Goal: Task Accomplishment & Management: Manage account settings

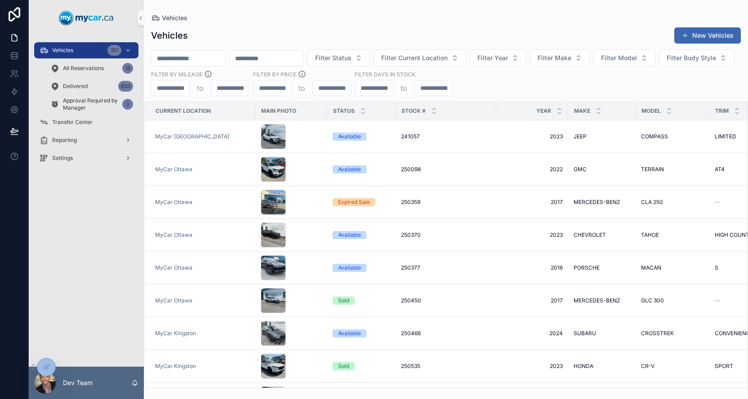
click at [205, 58] on input "scrollable content" at bounding box center [189, 58] width 74 height 13
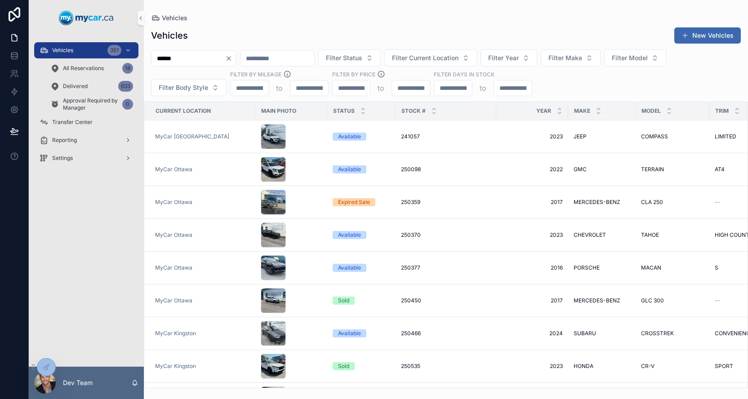
type input "******"
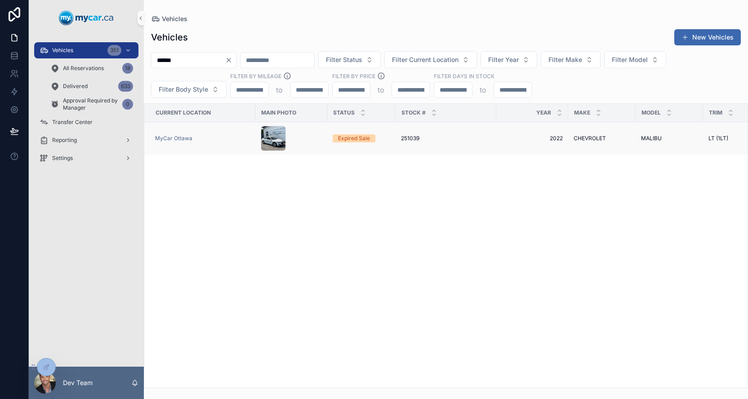
click at [461, 142] on div "251039 251039" at bounding box center [446, 138] width 90 height 7
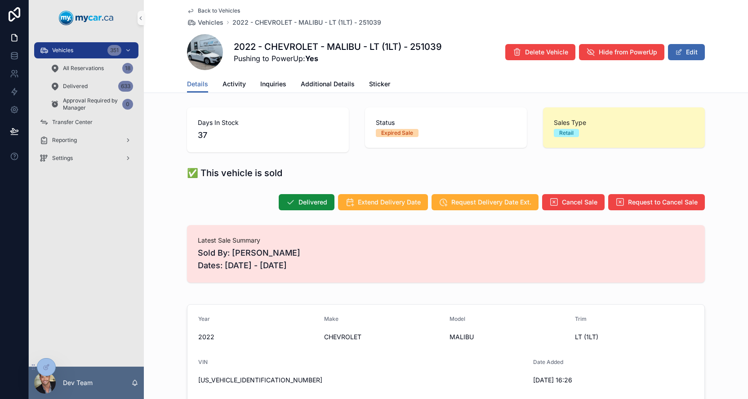
click at [198, 9] on span "Back to Vehicles" at bounding box center [219, 10] width 42 height 7
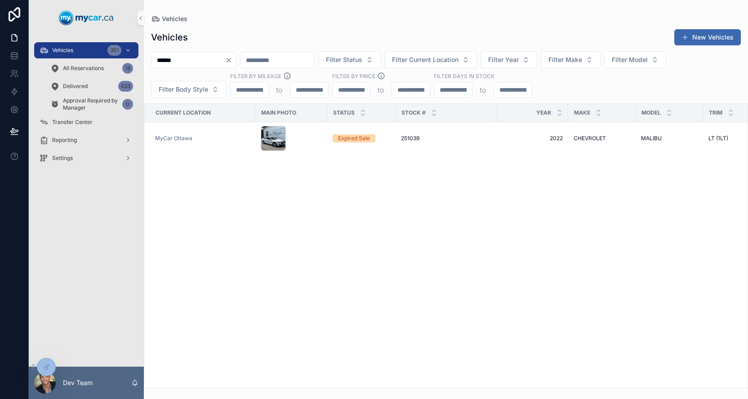
click at [465, 136] on div "251039 251039" at bounding box center [446, 138] width 90 height 7
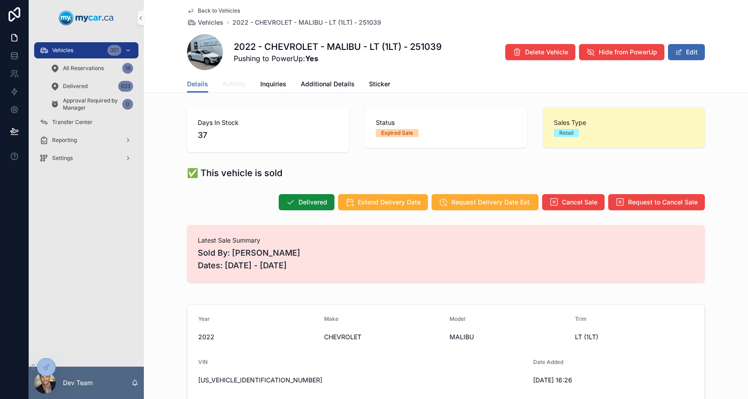
click at [225, 85] on span "Activity" at bounding box center [234, 84] width 23 height 9
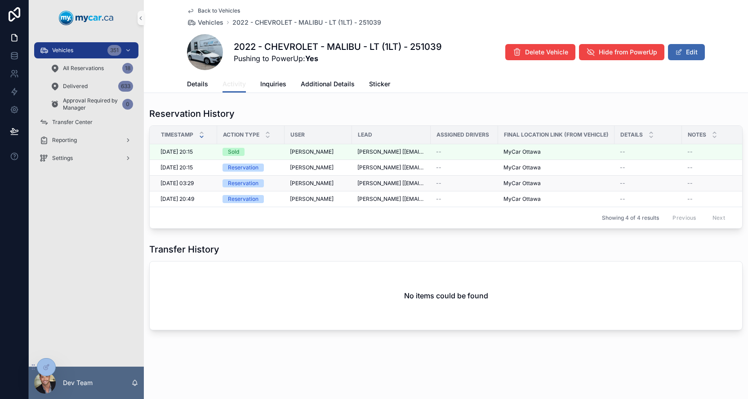
scroll to position [0, 15]
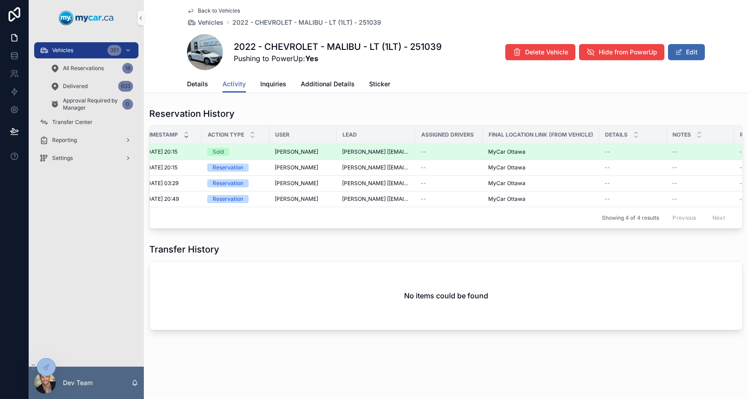
click at [326, 152] on div "Ali Adnan" at bounding box center [303, 151] width 57 height 7
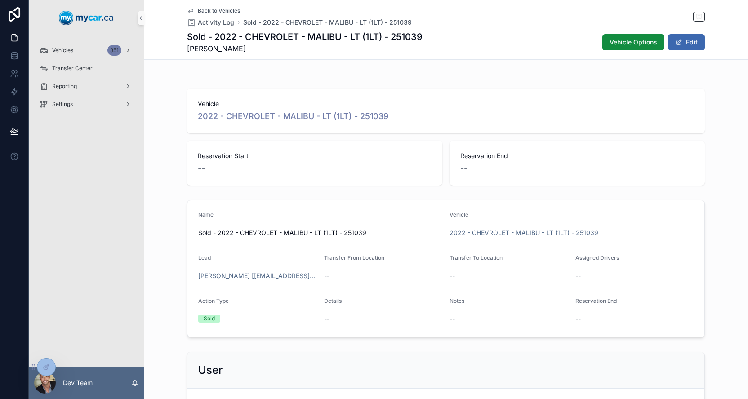
click at [250, 115] on span "2022 - CHEVROLET - MALIBU - LT (1LT) - 251039" at bounding box center [293, 116] width 191 height 13
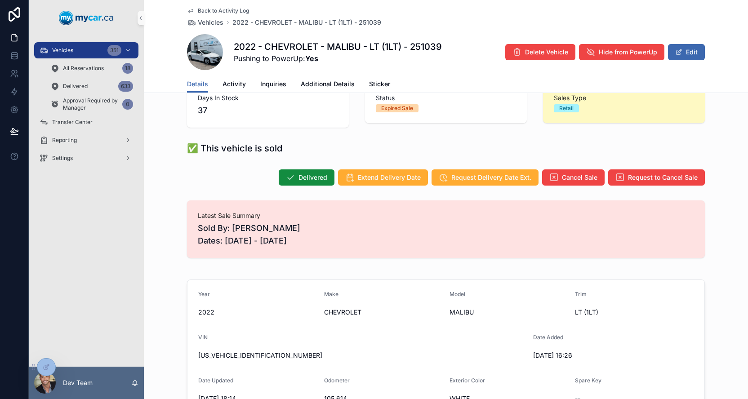
scroll to position [26, 0]
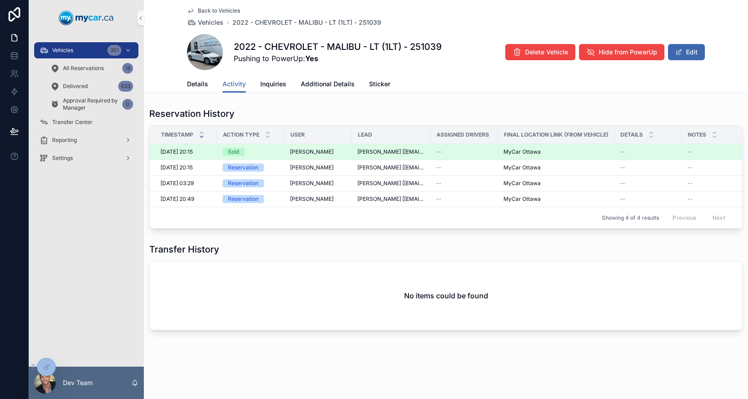
click at [336, 152] on div "Ali Adnan" at bounding box center [318, 151] width 57 height 7
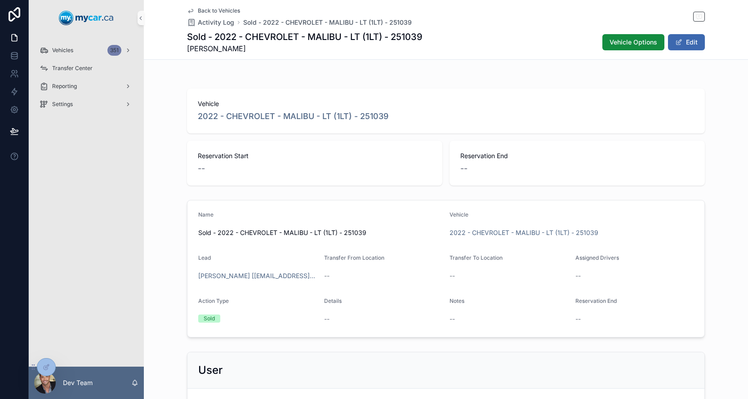
click at [233, 116] on span "2022 - CHEVROLET - MALIBU - LT (1LT) - 251039" at bounding box center [293, 116] width 191 height 13
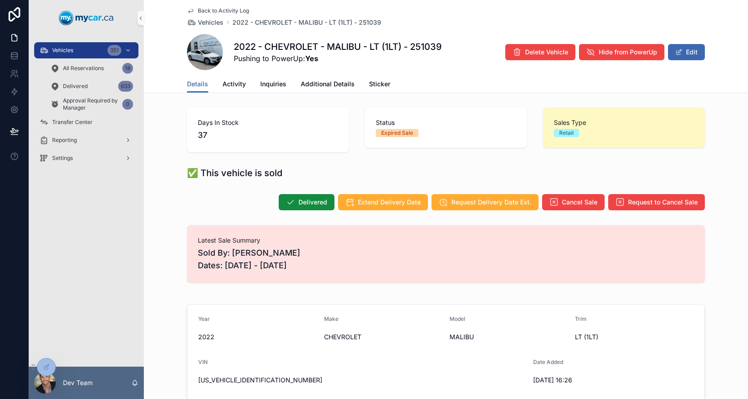
scroll to position [6, 0]
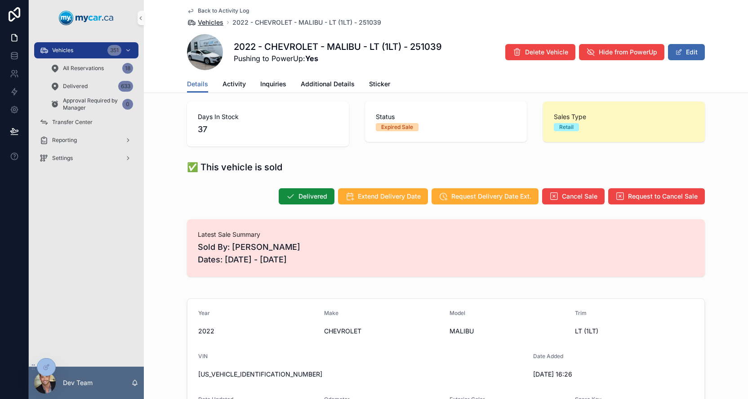
click at [208, 27] on div "Back to Activity Log Vehicles 2022 - CHEVROLET - MALIBU - LT (1LT) - 251039 202…" at bounding box center [446, 38] width 518 height 76
click at [211, 22] on span "Vehicles" at bounding box center [211, 22] width 26 height 9
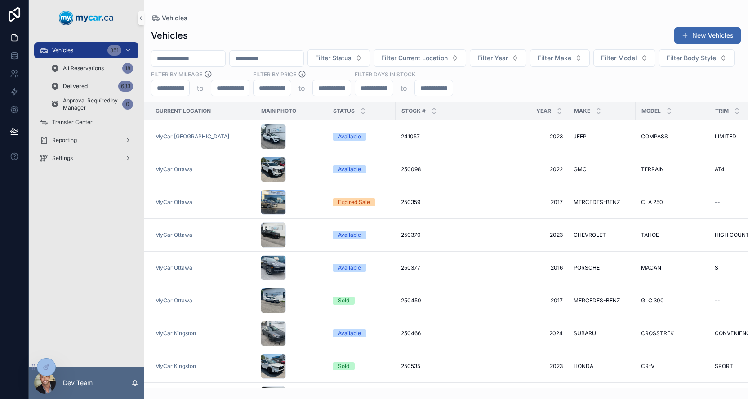
click at [195, 61] on input "scrollable content" at bounding box center [189, 58] width 74 height 13
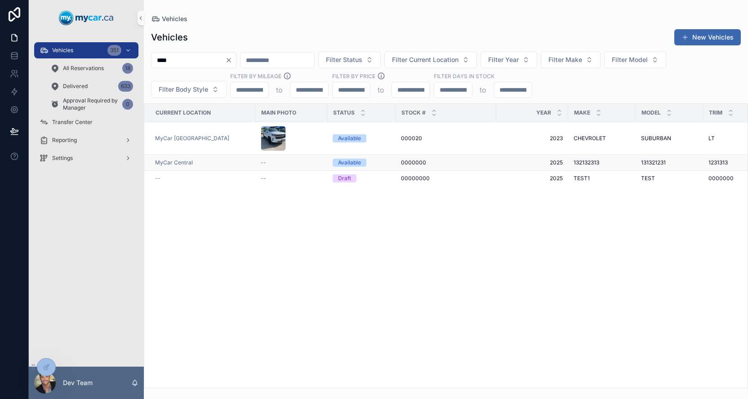
type input "****"
click at [462, 164] on div "0000000 0000000" at bounding box center [446, 162] width 90 height 7
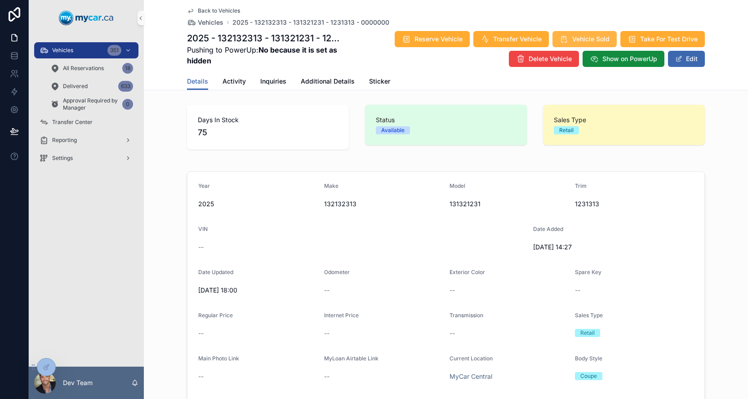
click at [592, 42] on span "Vehicle Sold" at bounding box center [590, 39] width 37 height 9
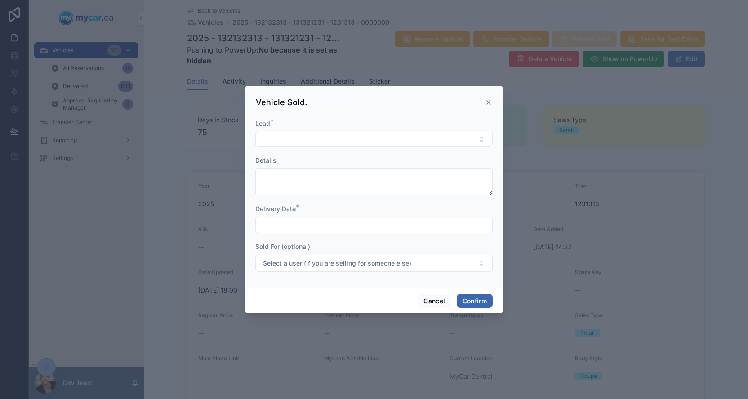
click at [335, 226] on input "text" at bounding box center [374, 225] width 237 height 13
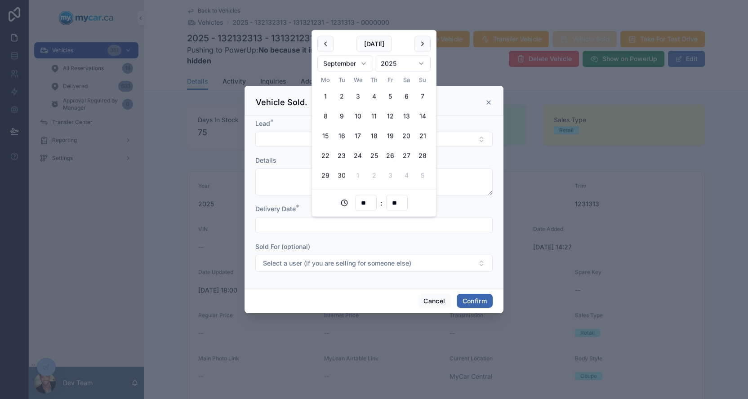
click at [346, 175] on button "30" at bounding box center [342, 176] width 16 height 16
type input "**********"
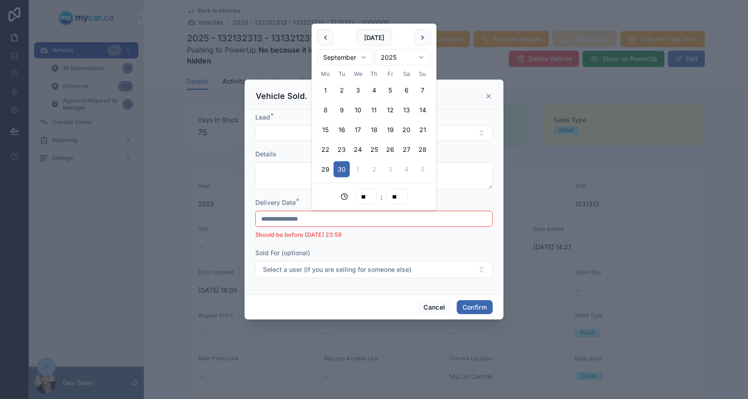
drag, startPoint x: 487, startPoint y: 98, endPoint x: 471, endPoint y: 124, distance: 30.5
click at [487, 98] on icon at bounding box center [489, 96] width 4 height 4
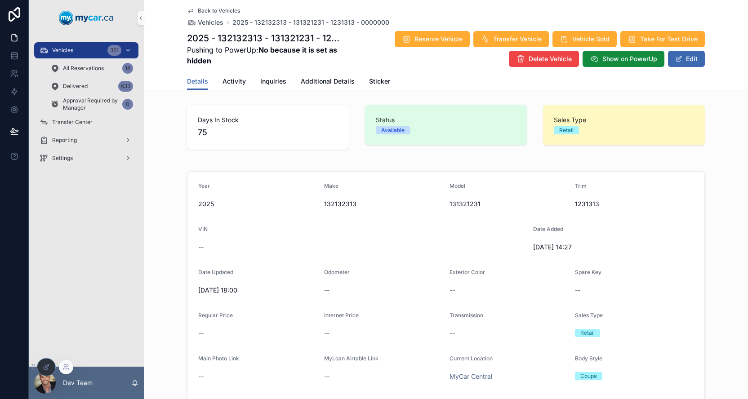
click at [50, 369] on div at bounding box center [46, 367] width 18 height 17
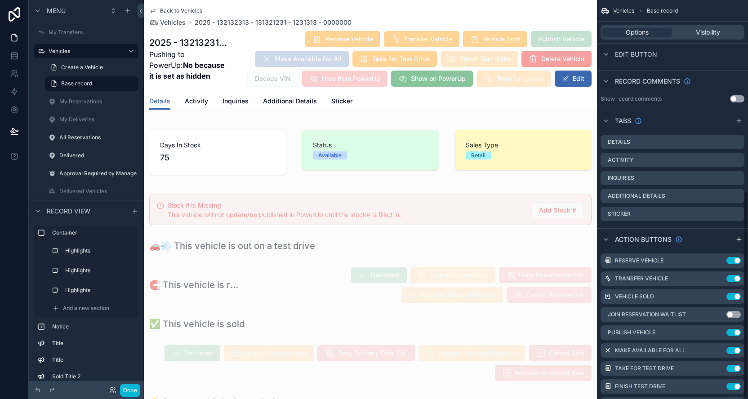
scroll to position [367, 0]
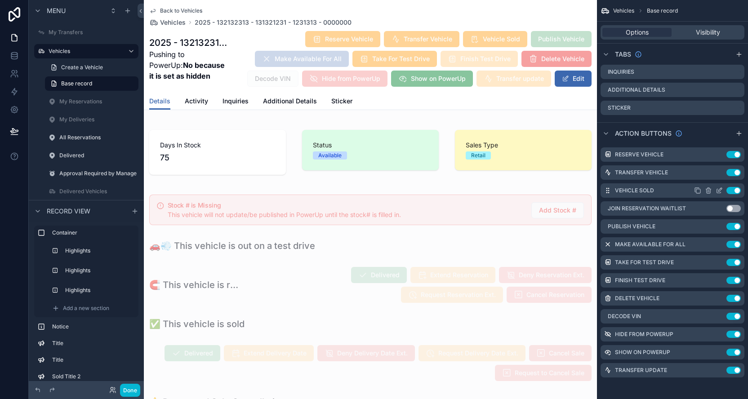
click at [721, 192] on icon "scrollable content" at bounding box center [719, 190] width 7 height 7
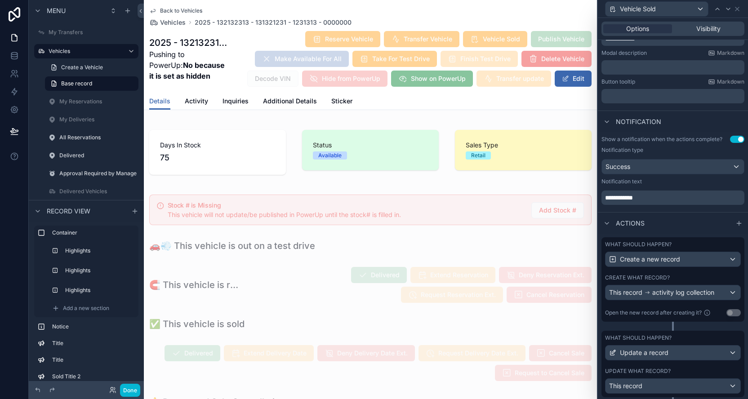
scroll to position [189, 0]
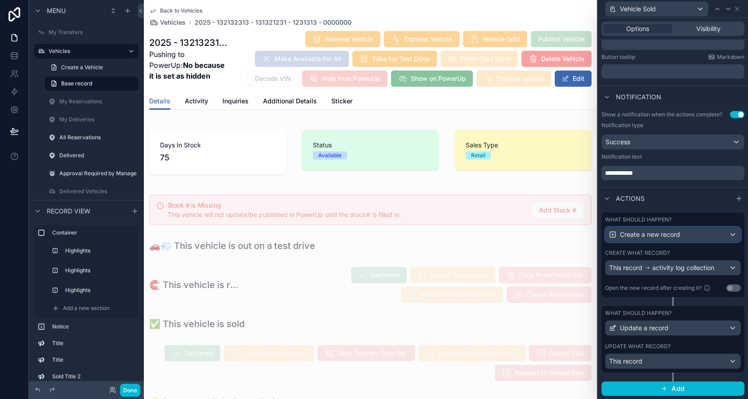
click at [687, 237] on div "Create a new record" at bounding box center [673, 235] width 135 height 14
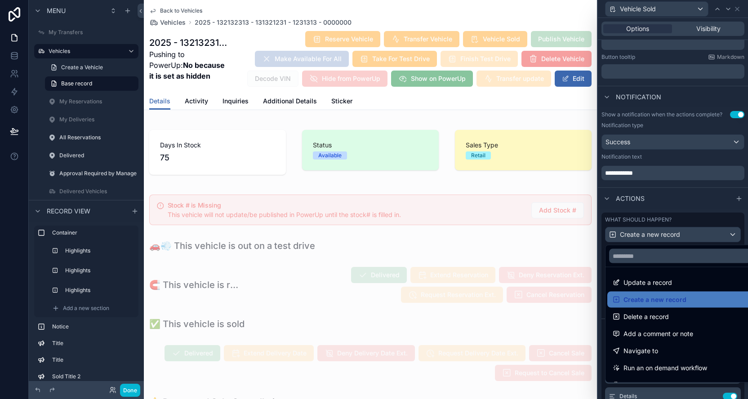
click at [687, 237] on div at bounding box center [673, 199] width 150 height 399
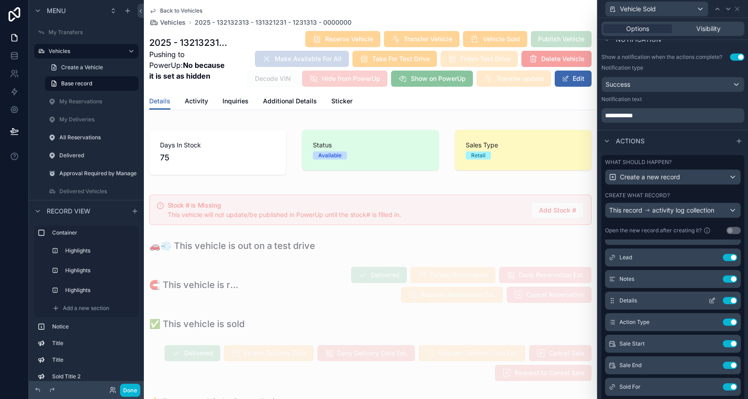
scroll to position [0, 0]
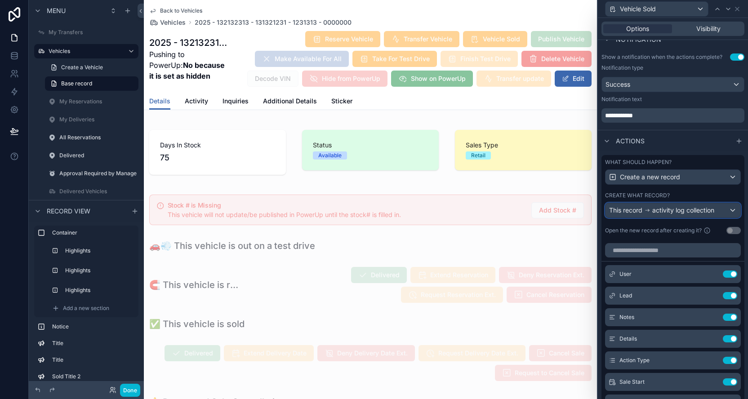
click at [675, 210] on span "activity log collection" at bounding box center [683, 210] width 62 height 9
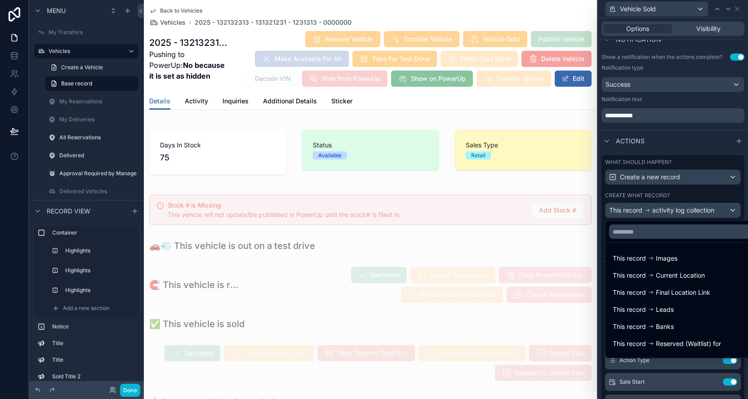
click at [675, 210] on div at bounding box center [673, 199] width 150 height 399
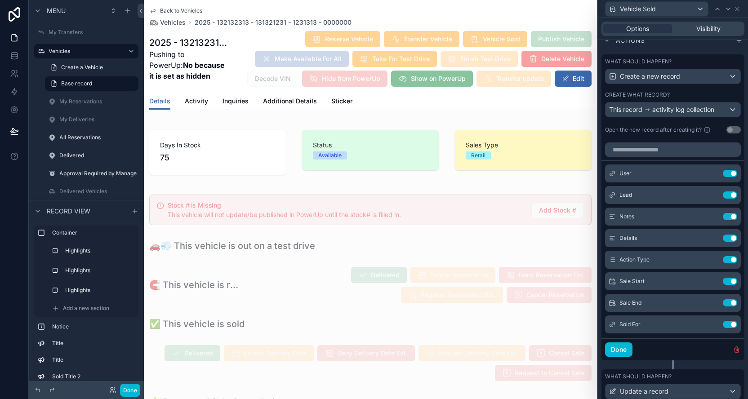
scroll to position [411, 0]
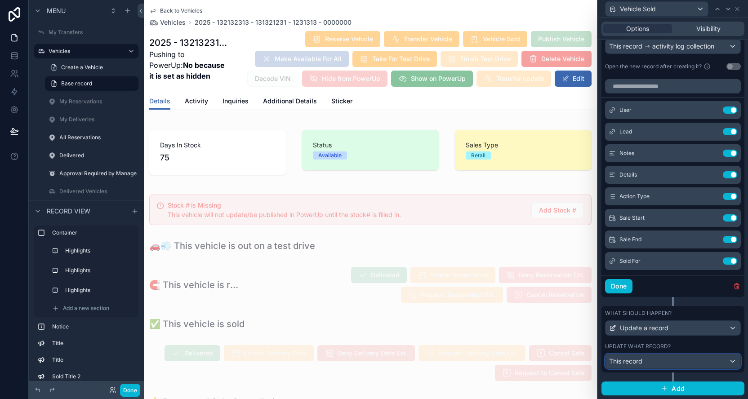
click at [685, 361] on div "This record" at bounding box center [673, 361] width 135 height 14
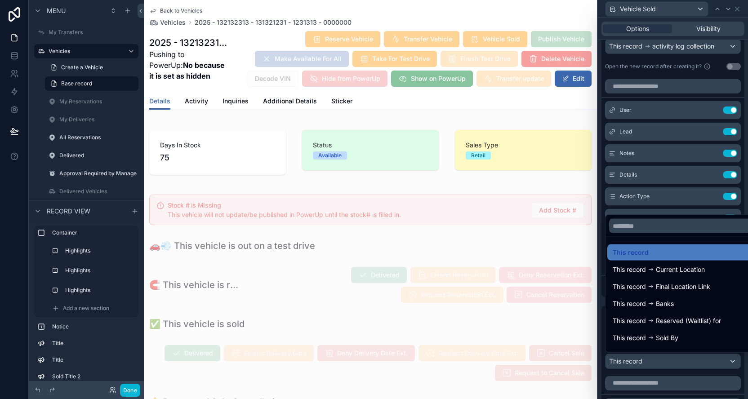
click at [685, 361] on div at bounding box center [673, 199] width 150 height 399
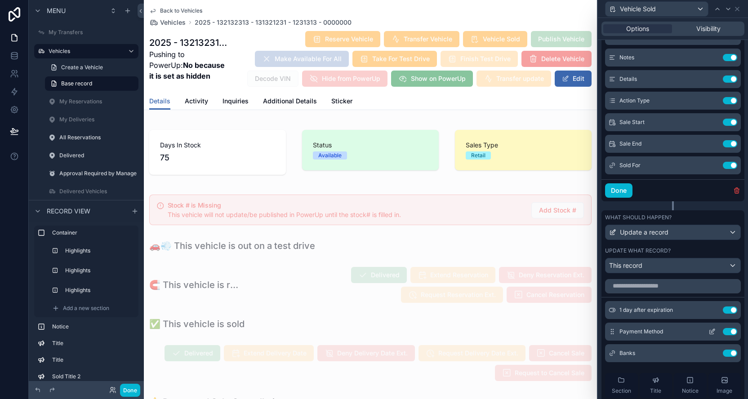
scroll to position [0, 0]
click at [661, 289] on input "text" at bounding box center [673, 288] width 136 height 14
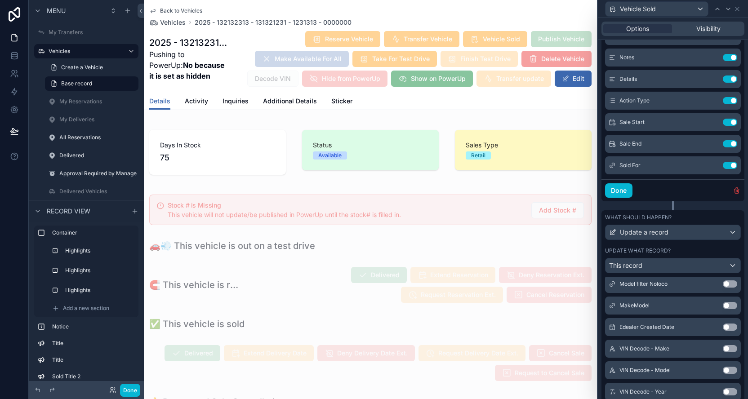
scroll to position [439, 0]
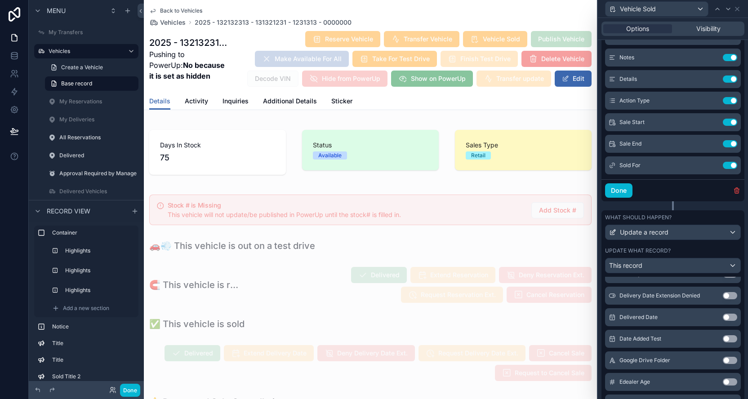
type input "**"
click at [742, 10] on div "Vehicle Sold" at bounding box center [673, 9] width 143 height 18
click at [738, 10] on icon at bounding box center [737, 8] width 7 height 7
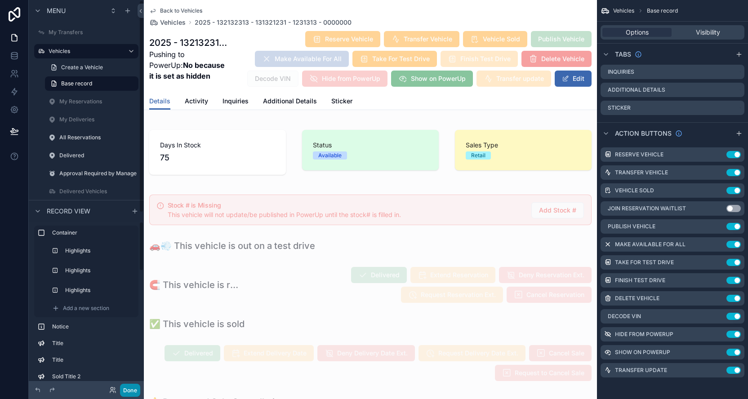
click at [128, 390] on button "Done" at bounding box center [130, 390] width 20 height 13
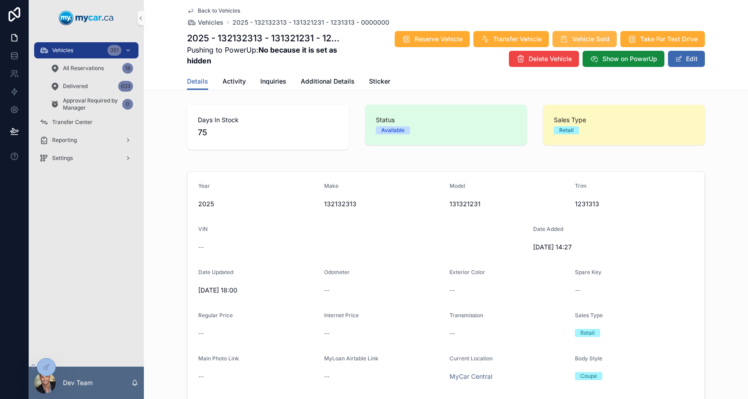
click at [572, 40] on span "Vehicle Sold" at bounding box center [590, 39] width 37 height 9
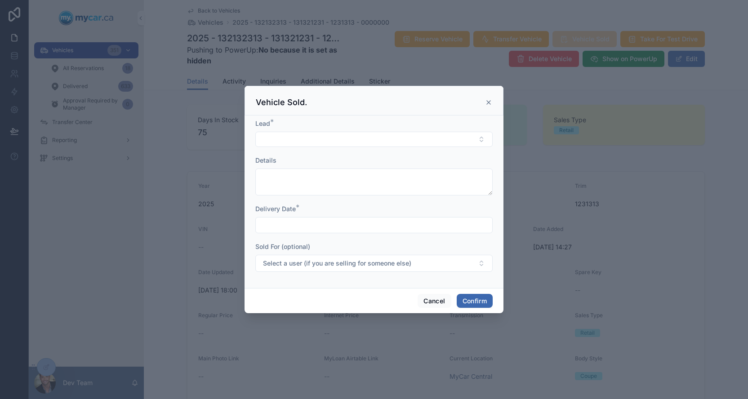
click at [324, 221] on input "text" at bounding box center [374, 225] width 237 height 13
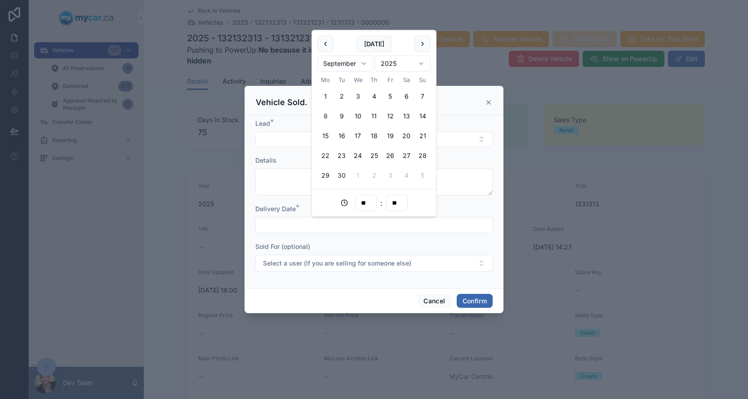
click at [337, 176] on button "30" at bounding box center [342, 176] width 16 height 16
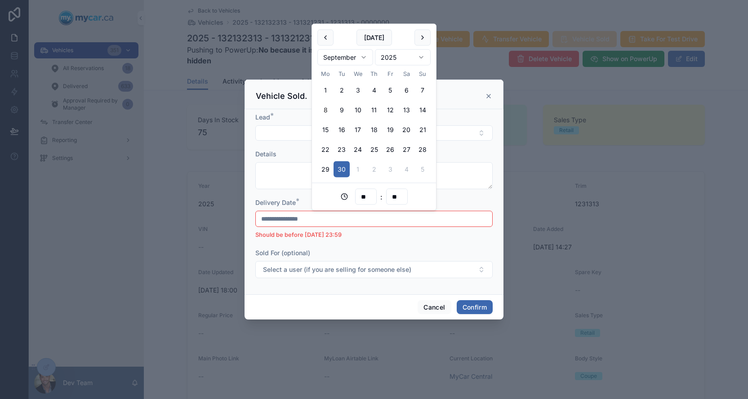
click at [307, 237] on li "Should be before 16/09/2025 23:59" at bounding box center [373, 235] width 237 height 9
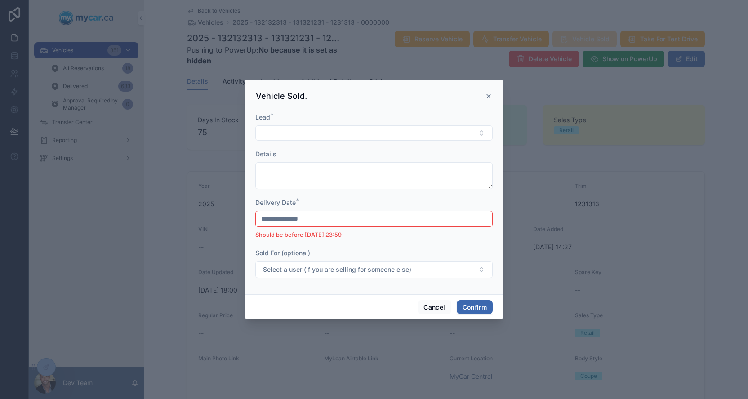
click at [310, 220] on input "**********" at bounding box center [374, 219] width 237 height 13
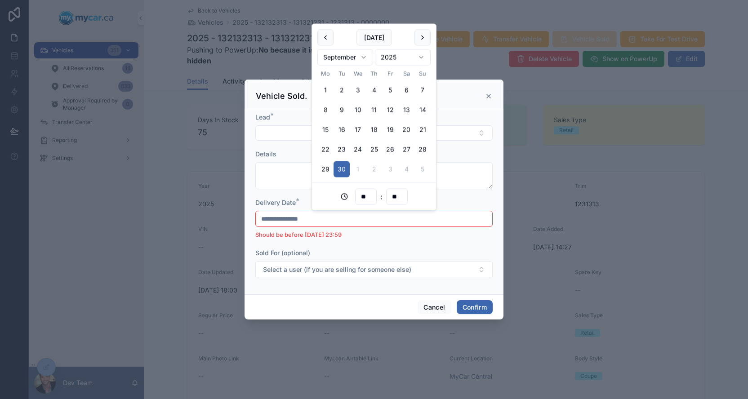
click at [380, 246] on form "**********" at bounding box center [373, 200] width 237 height 174
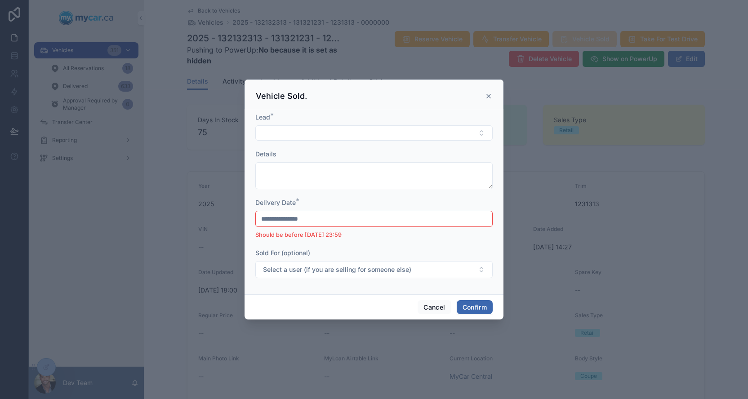
click at [299, 221] on input "**********" at bounding box center [374, 219] width 237 height 13
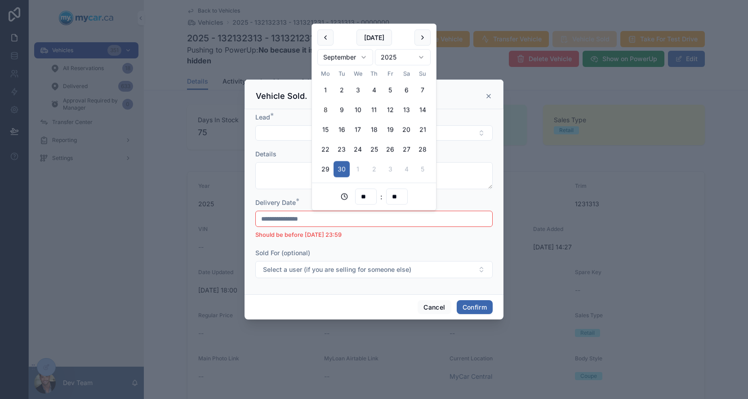
click at [319, 218] on input "**********" at bounding box center [374, 219] width 237 height 13
click at [342, 130] on button "16" at bounding box center [342, 130] width 16 height 16
type input "**********"
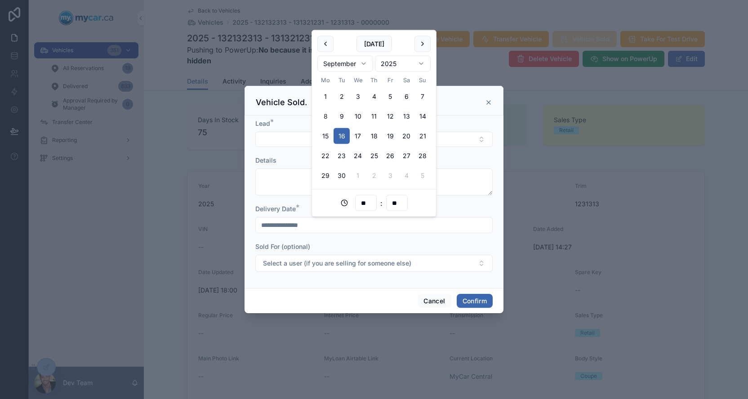
click at [338, 248] on div "Sold For (optional)" at bounding box center [373, 246] width 237 height 9
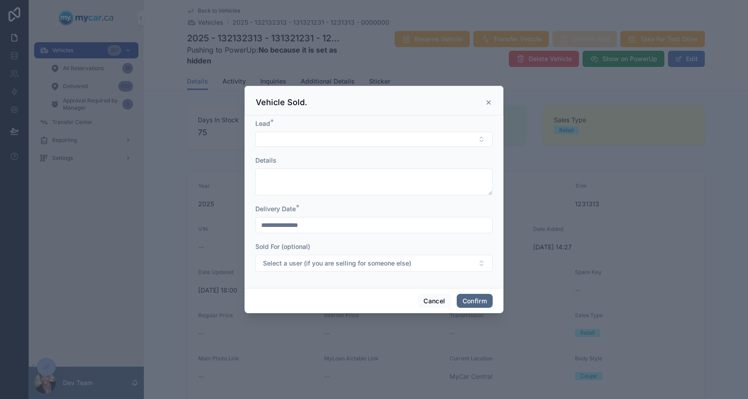
click at [478, 300] on button "Confirm" at bounding box center [475, 301] width 36 height 14
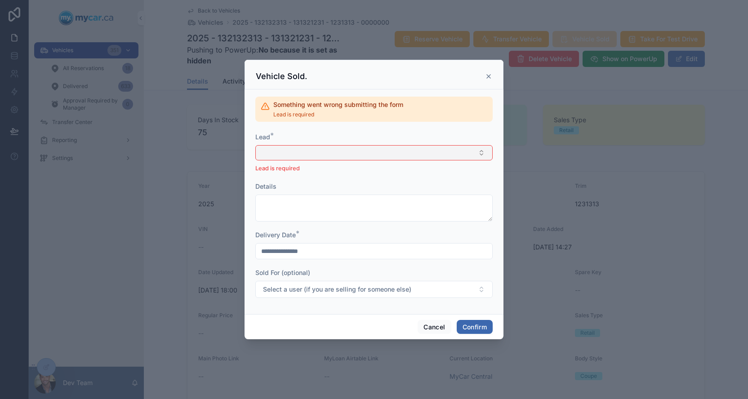
click at [313, 147] on button "Select Button" at bounding box center [373, 152] width 237 height 15
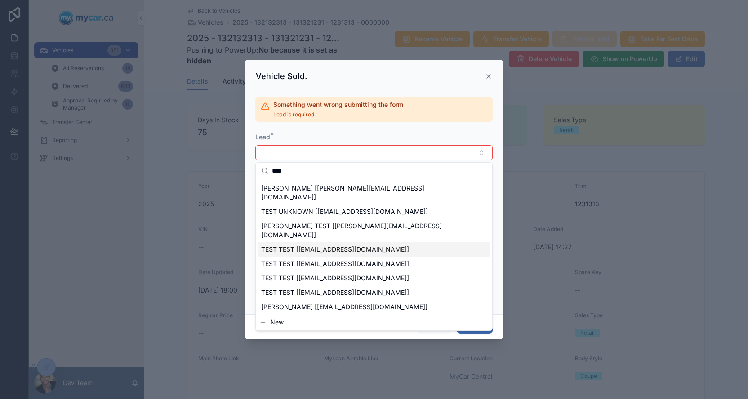
type input "****"
click at [288, 245] on span "TEST TEST [test@test.com]" at bounding box center [335, 249] width 148 height 9
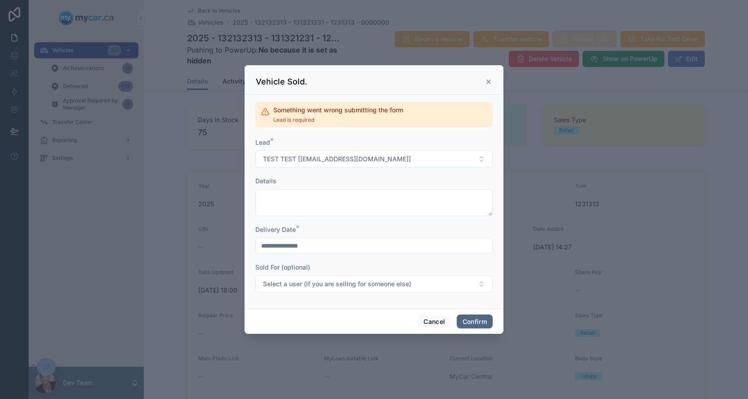
click at [473, 324] on button "Confirm" at bounding box center [475, 322] width 36 height 14
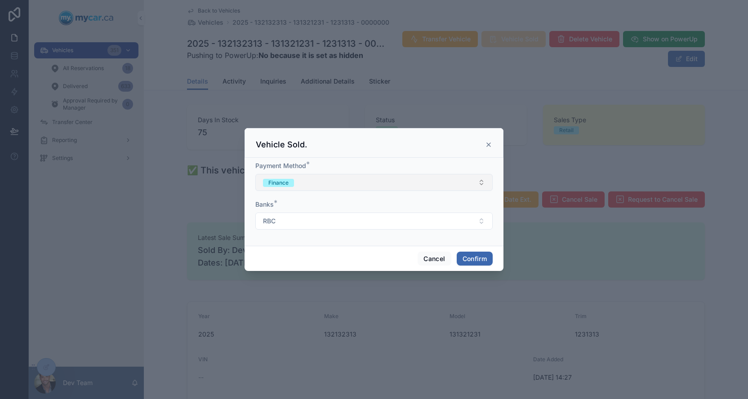
click at [402, 186] on button "Finance" at bounding box center [373, 182] width 237 height 17
click at [333, 221] on div "Cash" at bounding box center [374, 218] width 233 height 13
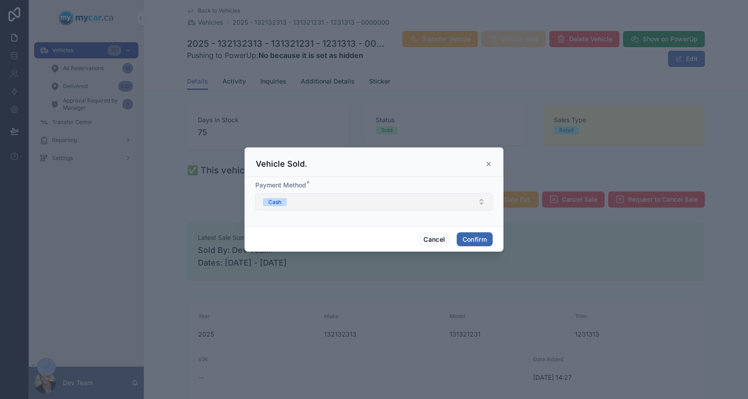
click at [399, 205] on button "Cash" at bounding box center [373, 201] width 237 height 17
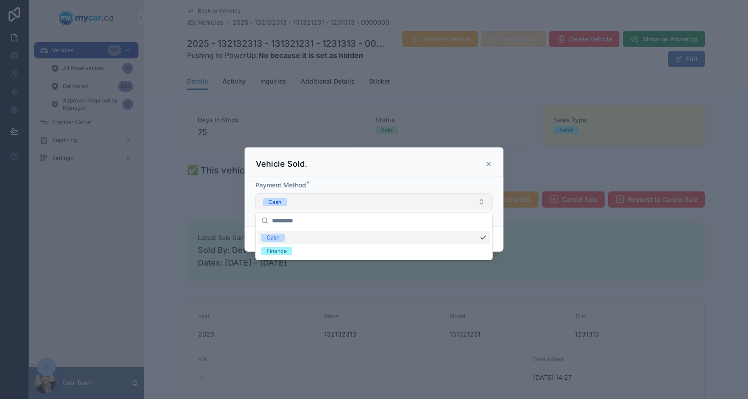
click at [399, 205] on button "Cash" at bounding box center [373, 201] width 237 height 17
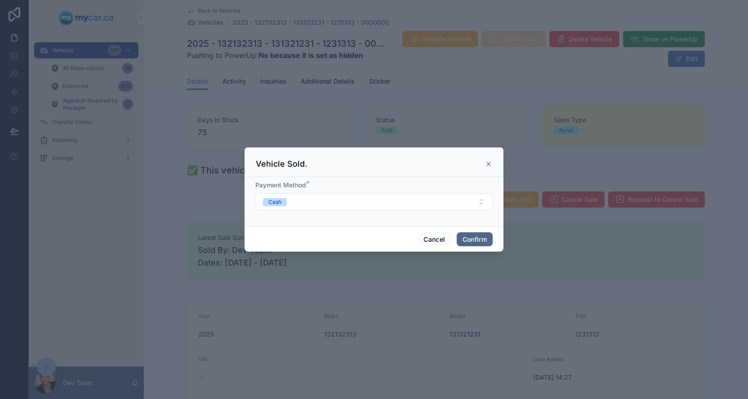
click at [484, 242] on button "Confirm" at bounding box center [475, 239] width 36 height 14
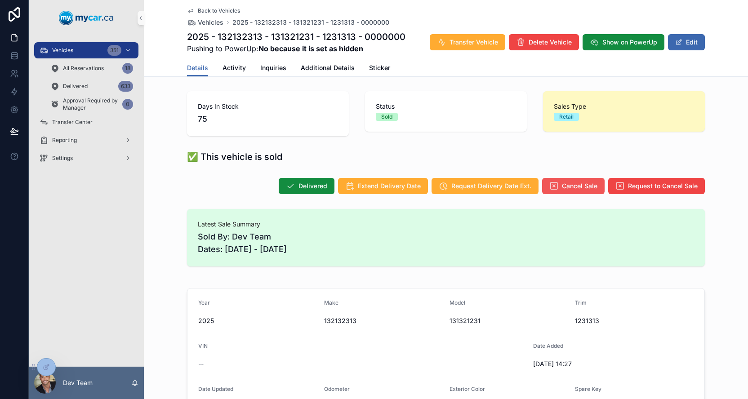
click at [566, 187] on span "Cancel Sale" at bounding box center [580, 186] width 36 height 9
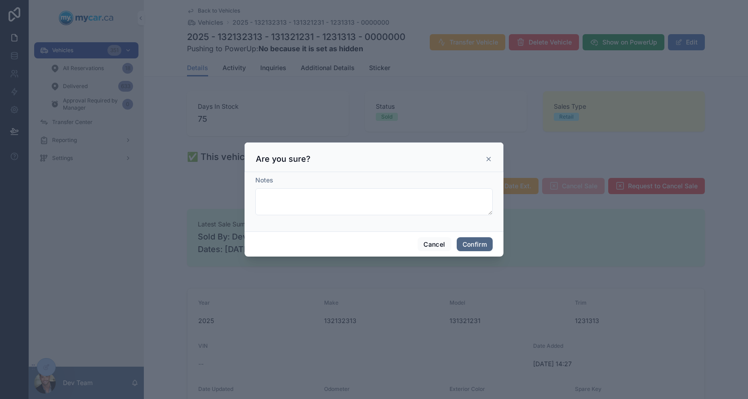
click at [481, 244] on button "Confirm" at bounding box center [475, 244] width 36 height 14
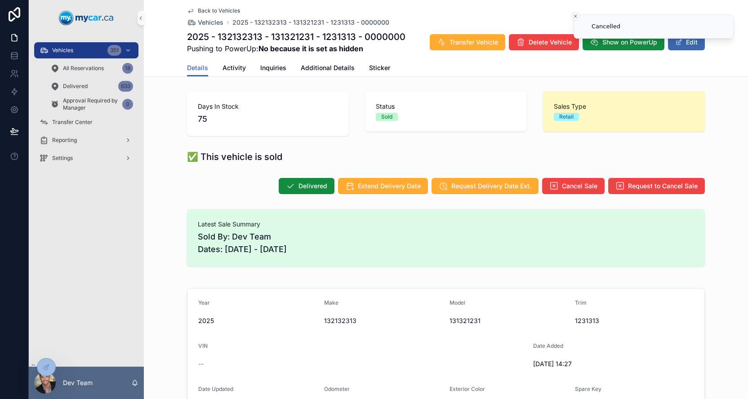
click at [574, 14] on icon "Close toast" at bounding box center [575, 15] width 5 height 5
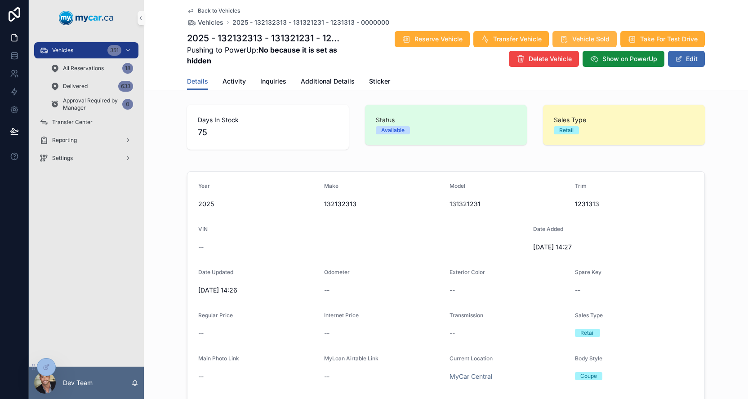
click at [572, 40] on span "Vehicle Sold" at bounding box center [590, 39] width 37 height 9
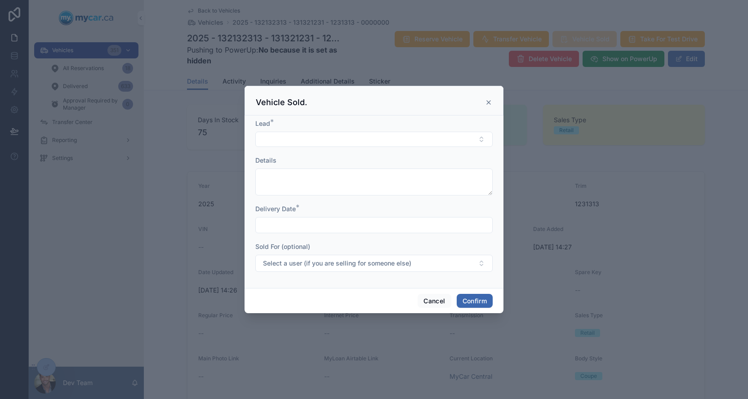
click at [357, 226] on input "text" at bounding box center [374, 225] width 237 height 13
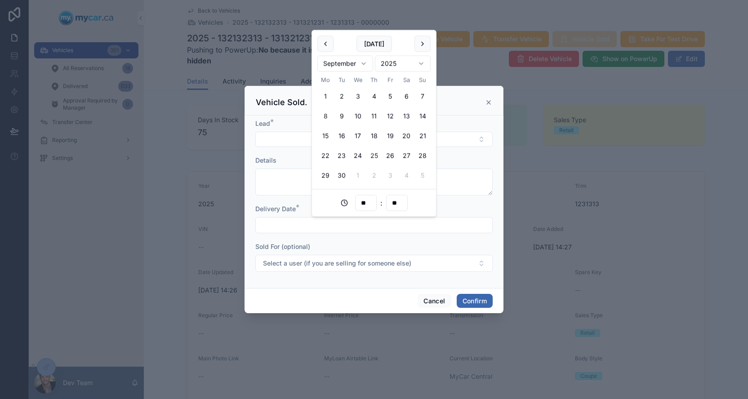
click at [372, 157] on button "25" at bounding box center [374, 156] width 16 height 16
type input "**********"
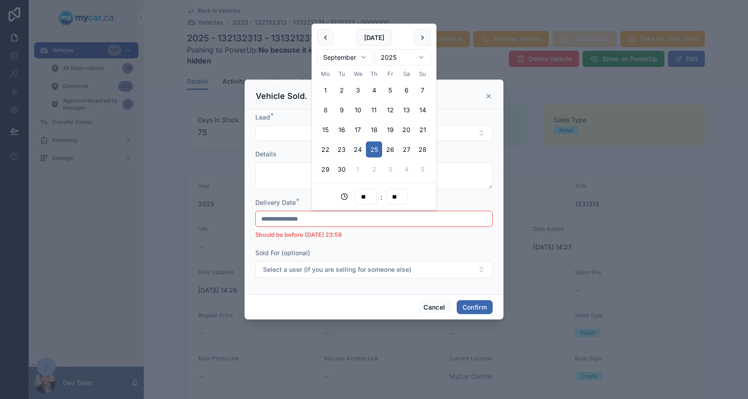
click at [375, 241] on form "**********" at bounding box center [373, 200] width 237 height 174
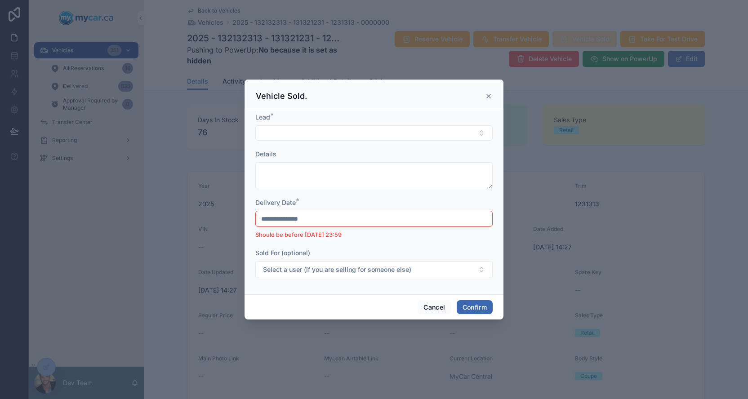
click at [348, 220] on input "**********" at bounding box center [374, 219] width 237 height 13
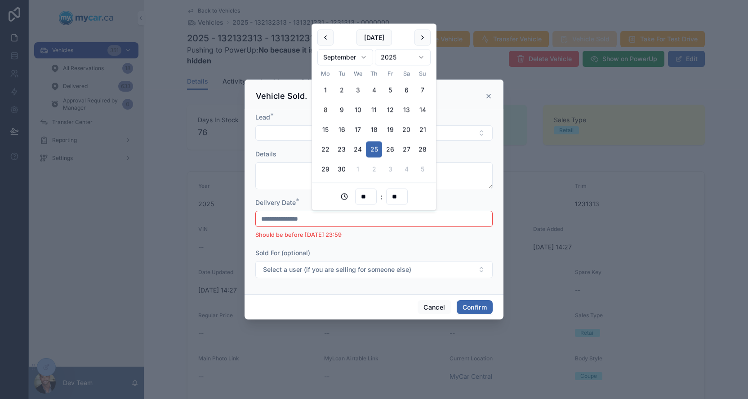
click at [489, 99] on icon at bounding box center [488, 96] width 7 height 7
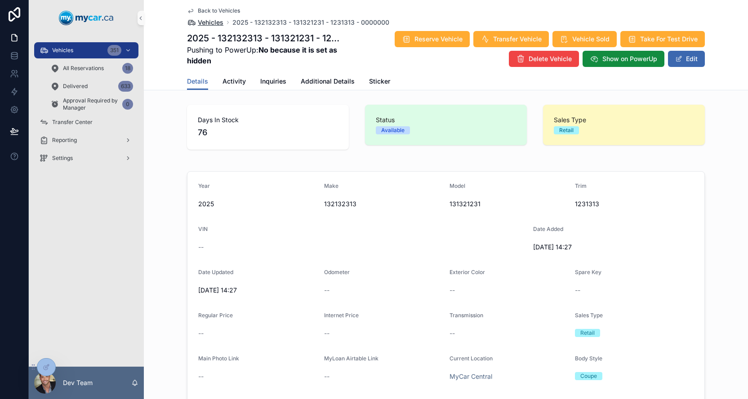
click at [200, 23] on span "Vehicles" at bounding box center [211, 22] width 26 height 9
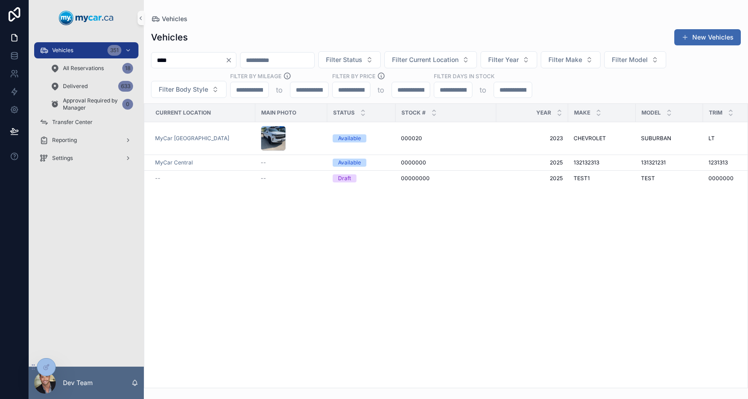
click at [183, 59] on input "****" at bounding box center [189, 60] width 74 height 13
paste input "**"
type input "******"
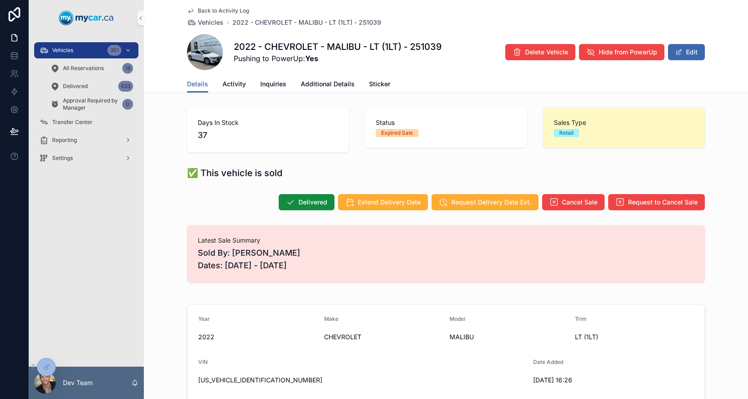
scroll to position [3, 0]
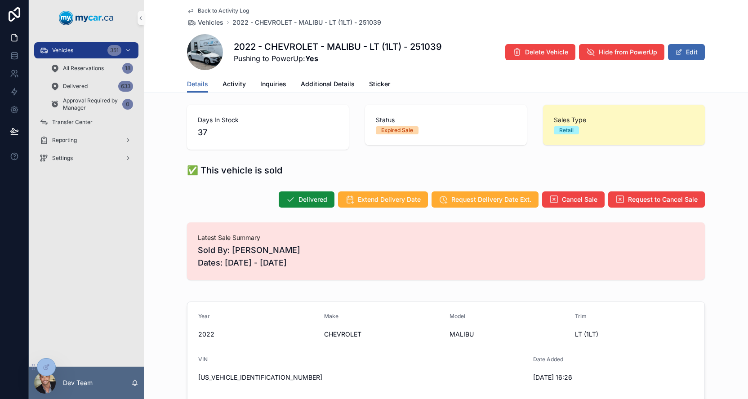
click at [425, 47] on h1 "2022 - CHEVROLET - MALIBU - LT (1LT) - 251039" at bounding box center [338, 46] width 208 height 13
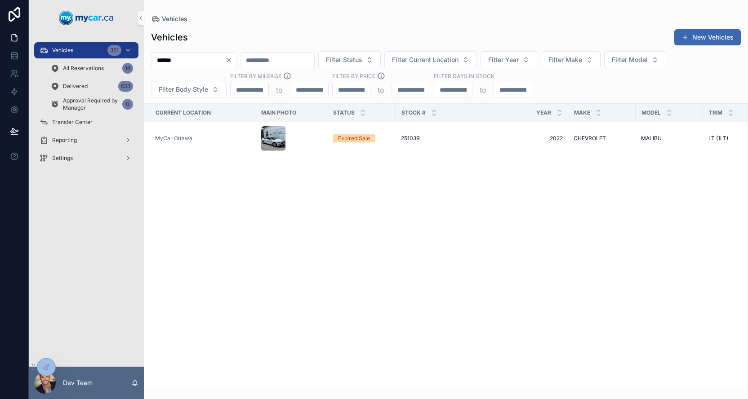
click at [231, 61] on icon "Clear" at bounding box center [229, 60] width 4 height 4
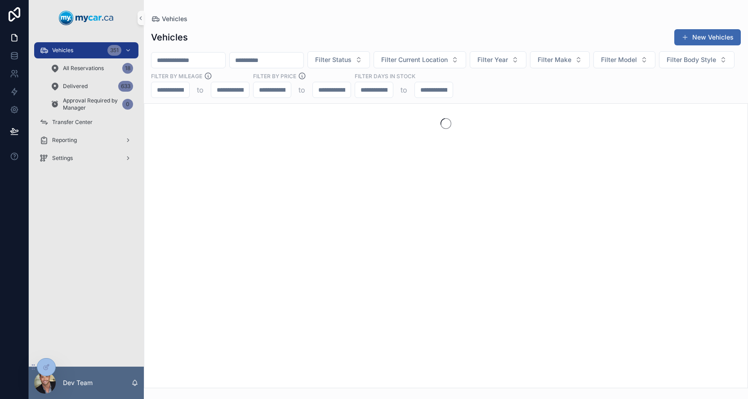
click at [88, 50] on div "Vehicles 351" at bounding box center [87, 50] width 94 height 14
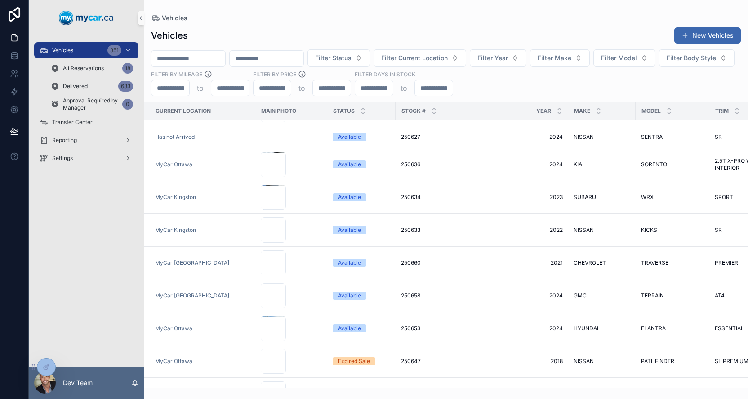
scroll to position [834, 0]
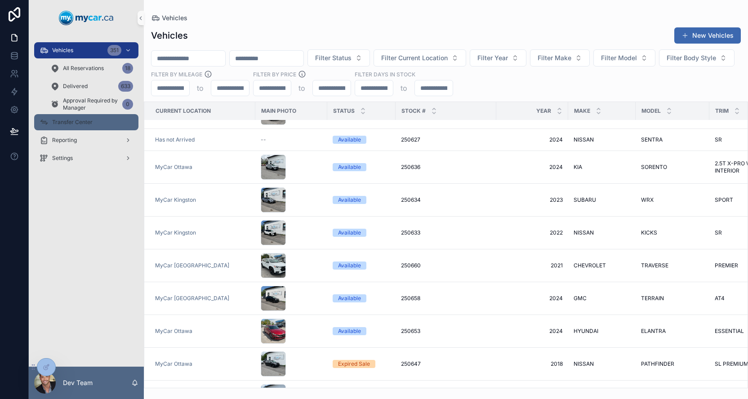
click at [85, 126] on div "Transfer Center" at bounding box center [87, 122] width 94 height 14
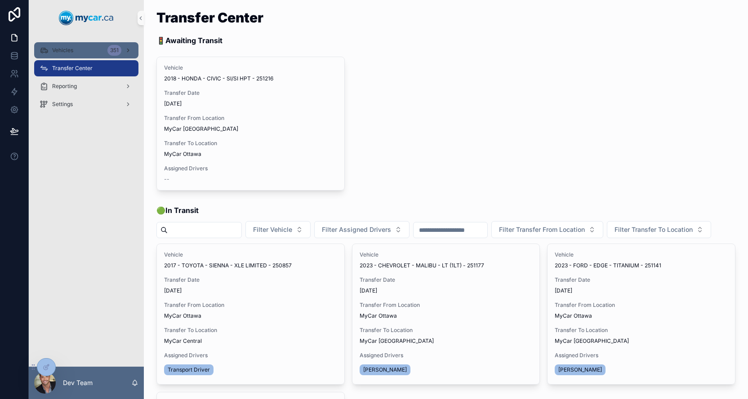
click at [71, 50] on span "Vehicles" at bounding box center [62, 50] width 21 height 7
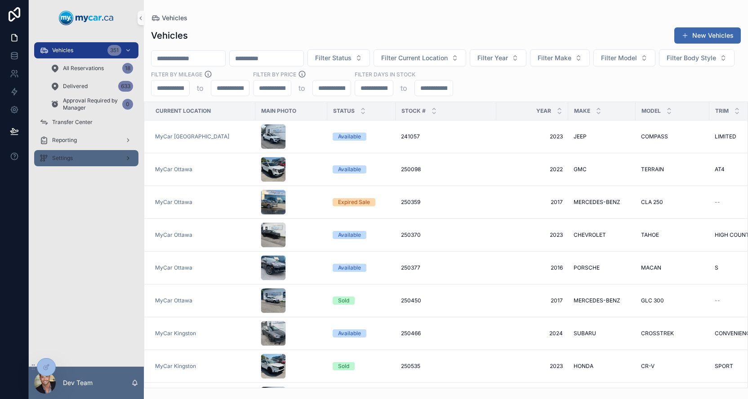
click at [106, 162] on div "Settings" at bounding box center [87, 158] width 94 height 14
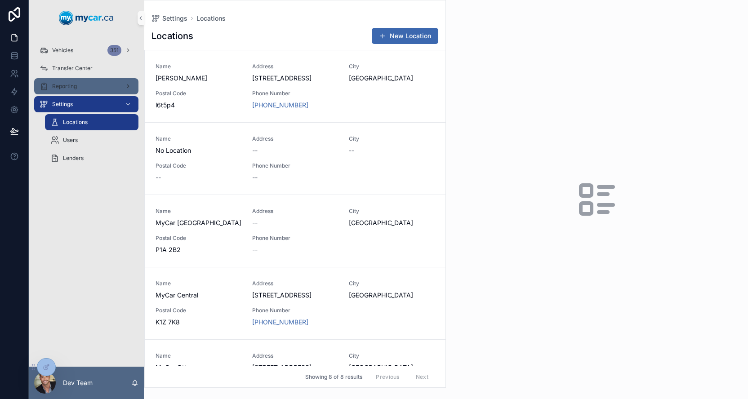
click at [74, 83] on span "Reporting" at bounding box center [64, 86] width 25 height 7
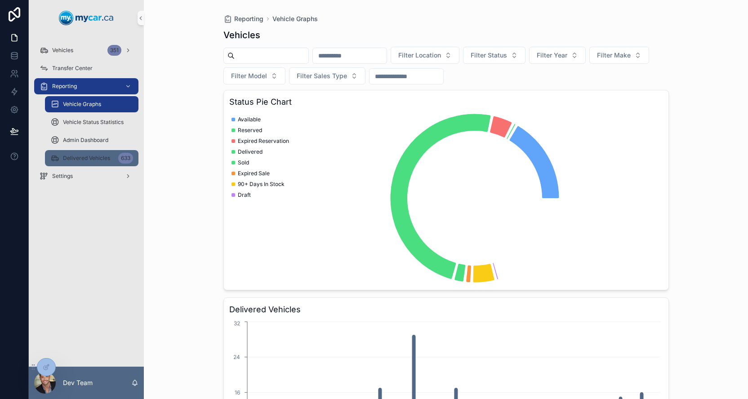
click at [90, 158] on span "Delivered Vehicles" at bounding box center [86, 158] width 47 height 7
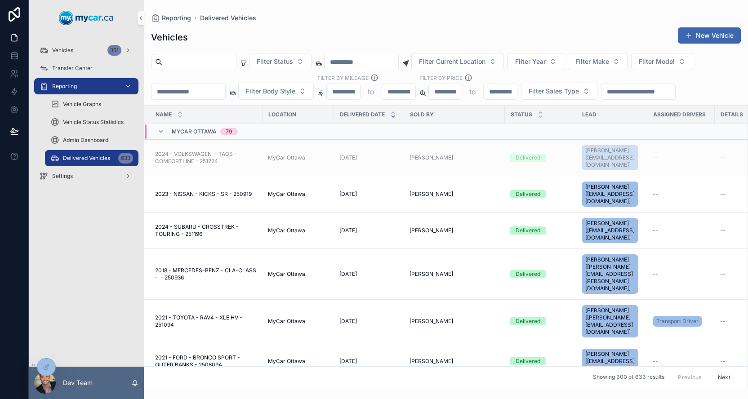
click at [391, 155] on div "06/09/2025 06/09/2025" at bounding box center [368, 157] width 59 height 7
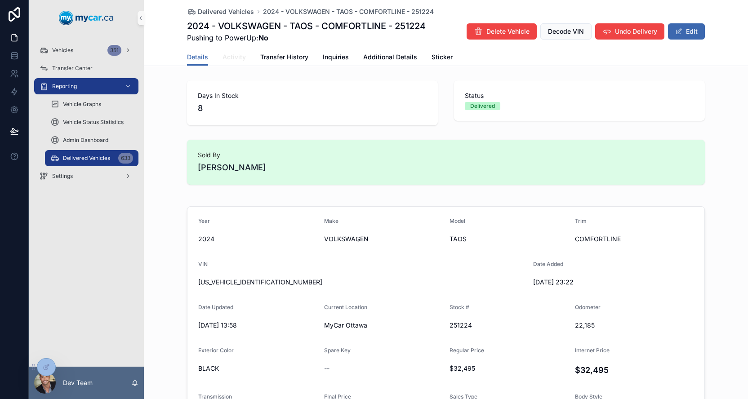
click at [237, 55] on span "Activity" at bounding box center [234, 57] width 23 height 9
